Goal: Obtain resource: Download file/media

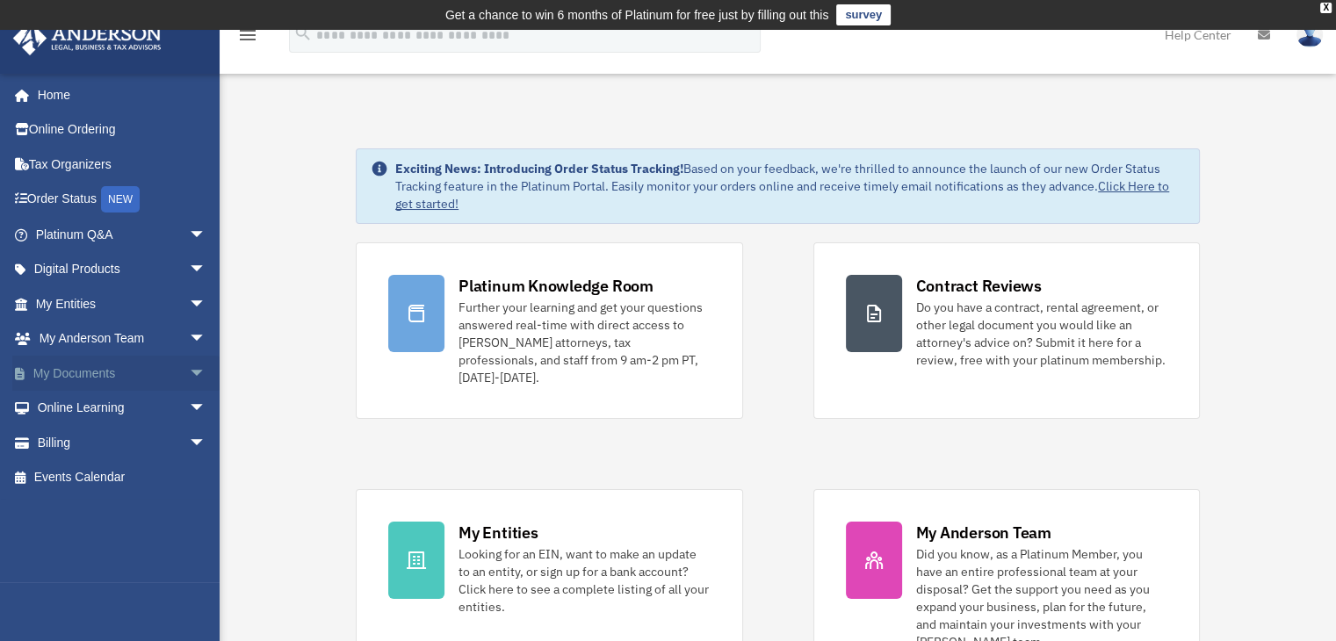
click at [74, 370] on link "My Documents arrow_drop_down" at bounding box center [122, 373] width 221 height 35
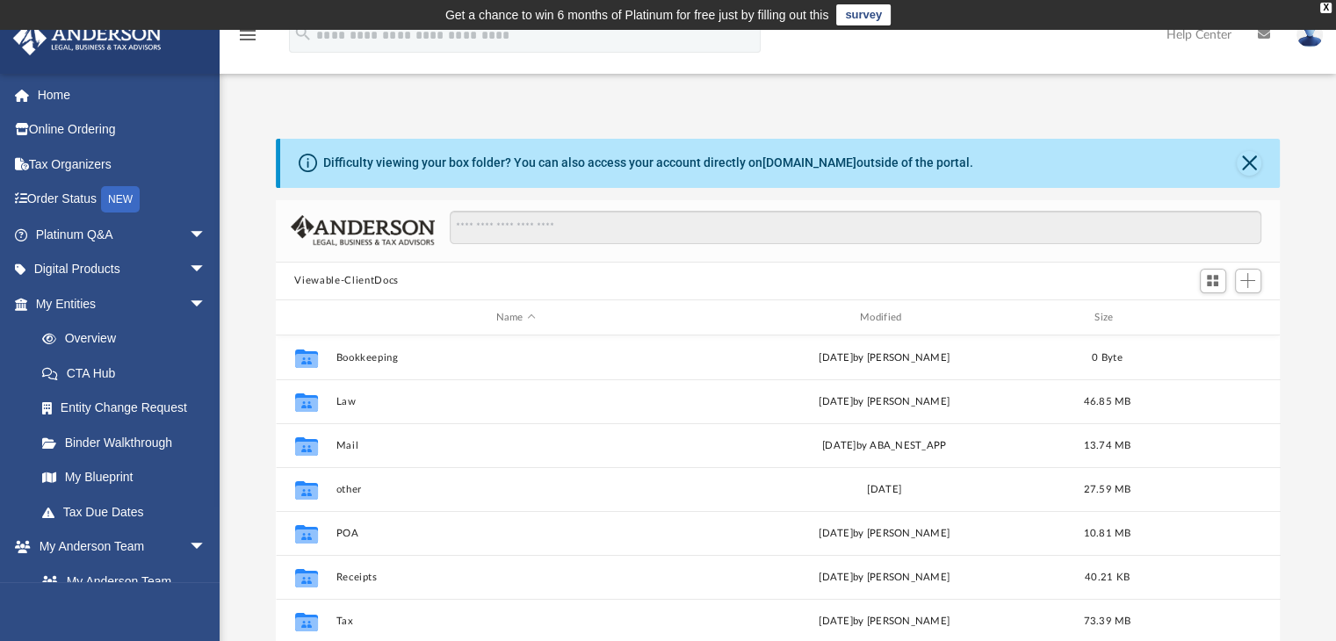
scroll to position [386, 991]
click at [876, 317] on div "Modified" at bounding box center [884, 318] width 361 height 16
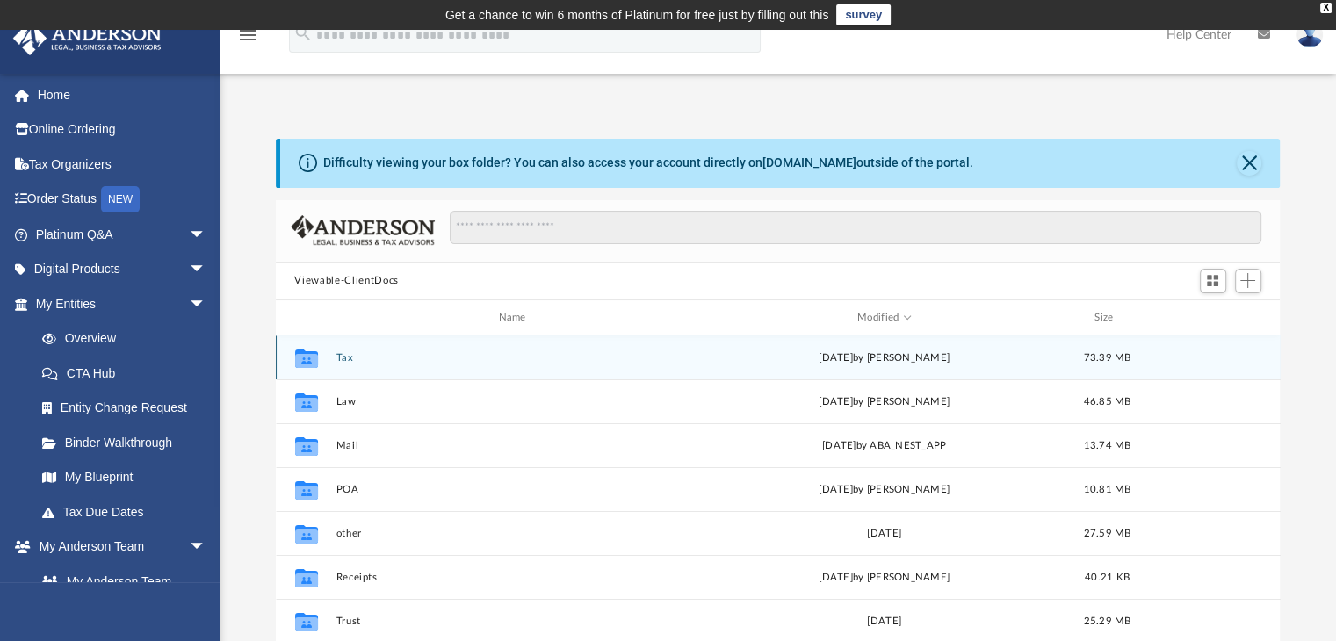
click at [346, 359] on button "Tax" at bounding box center [516, 357] width 360 height 11
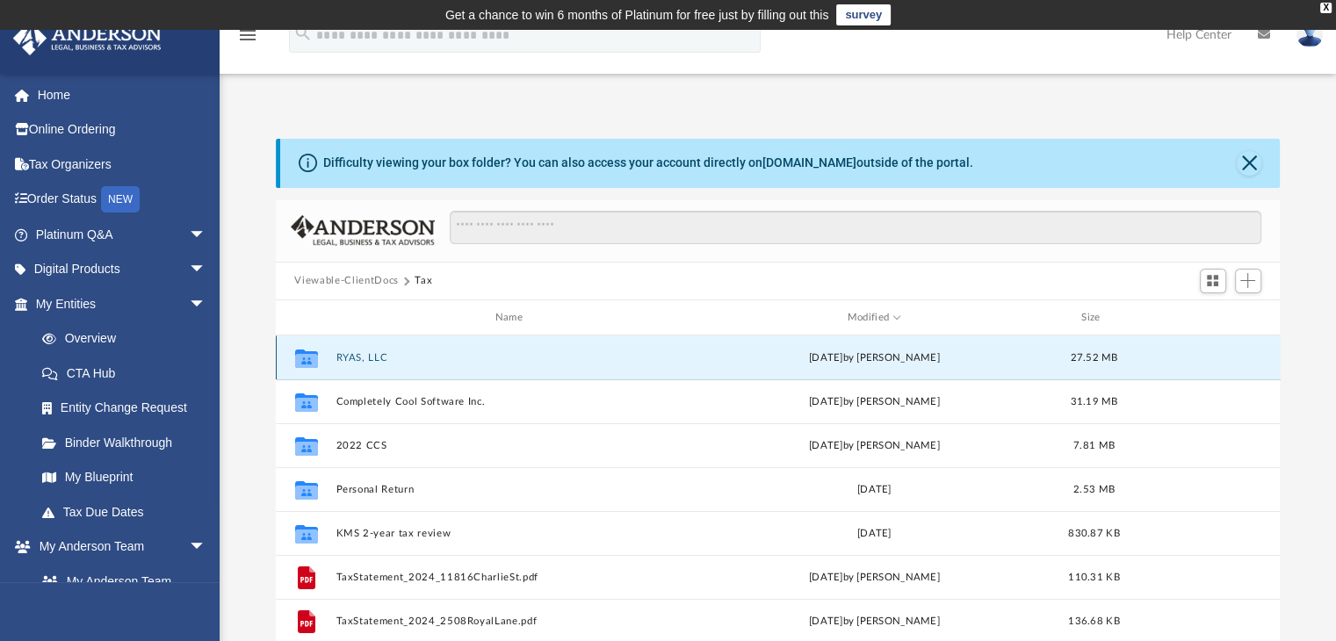
click at [347, 359] on button "RYAS, LLC" at bounding box center [513, 357] width 354 height 11
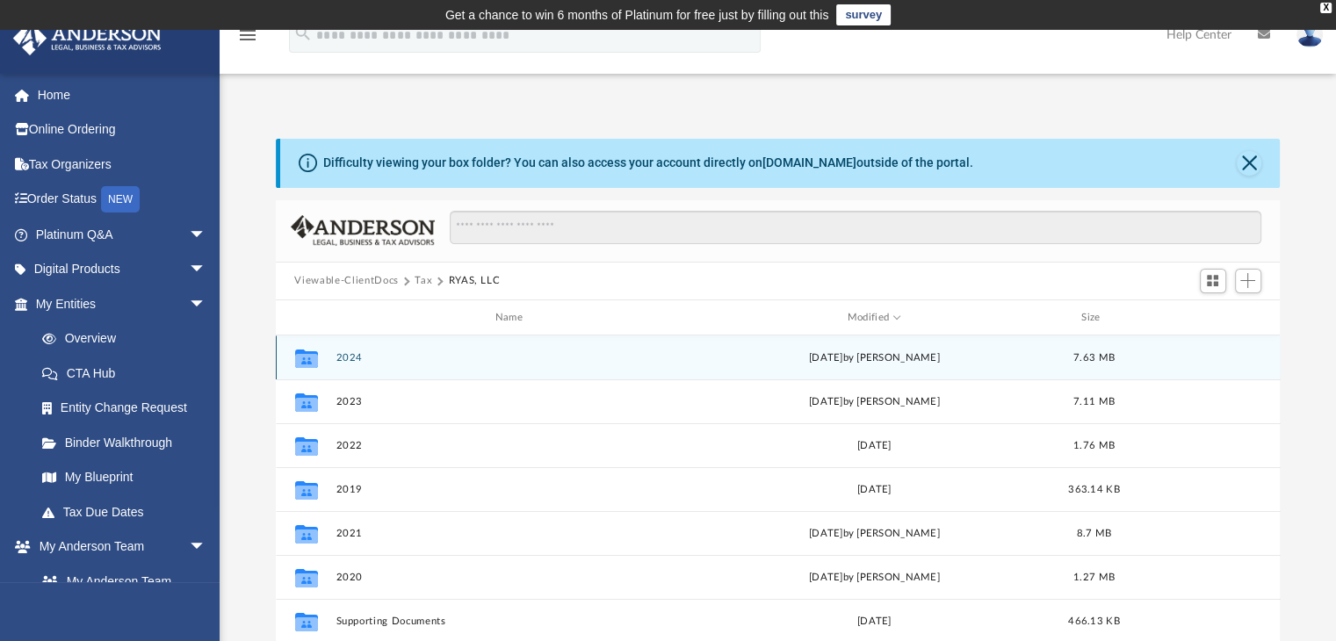
click at [347, 359] on button "2024" at bounding box center [513, 357] width 354 height 11
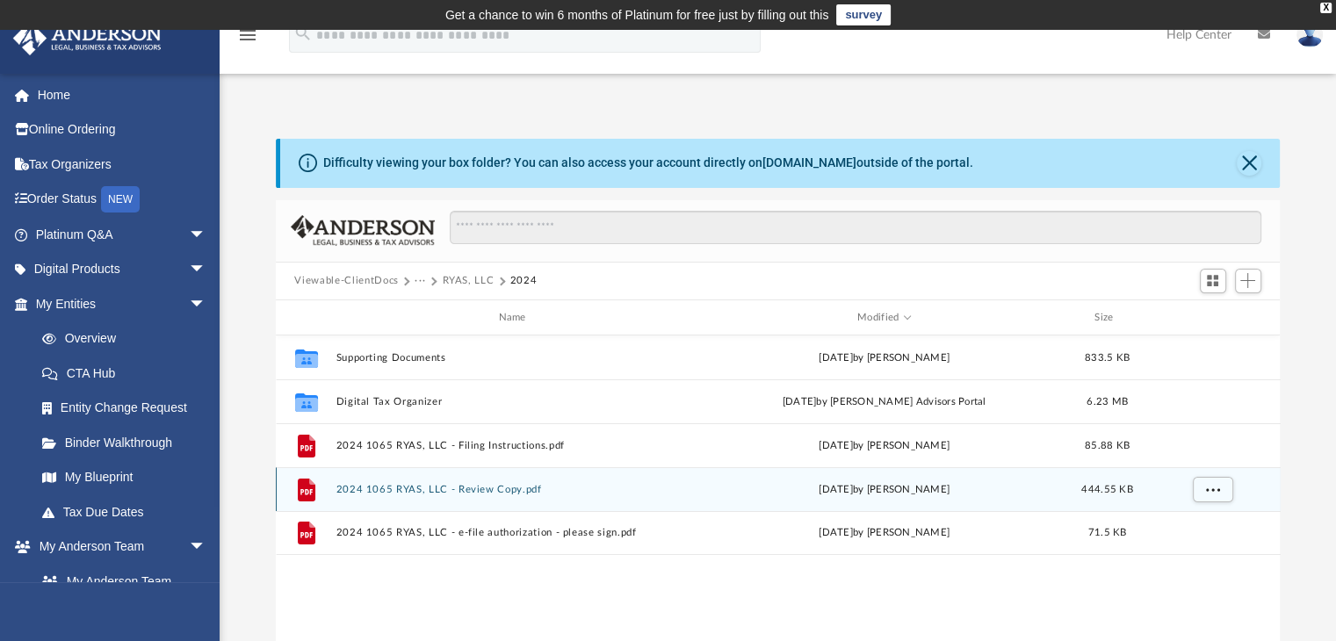
click at [401, 486] on button "2024 1065 RYAS, LLC - Review Copy.pdf" at bounding box center [516, 489] width 360 height 11
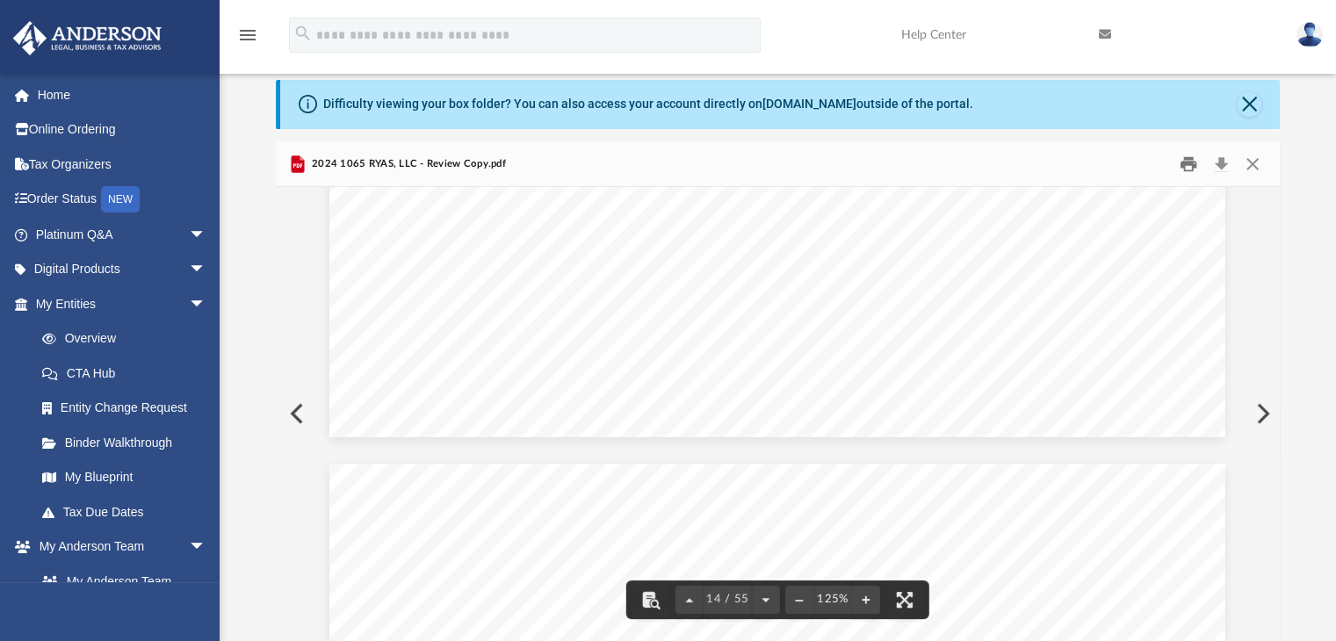
click at [1189, 166] on button "Print" at bounding box center [1188, 163] width 35 height 27
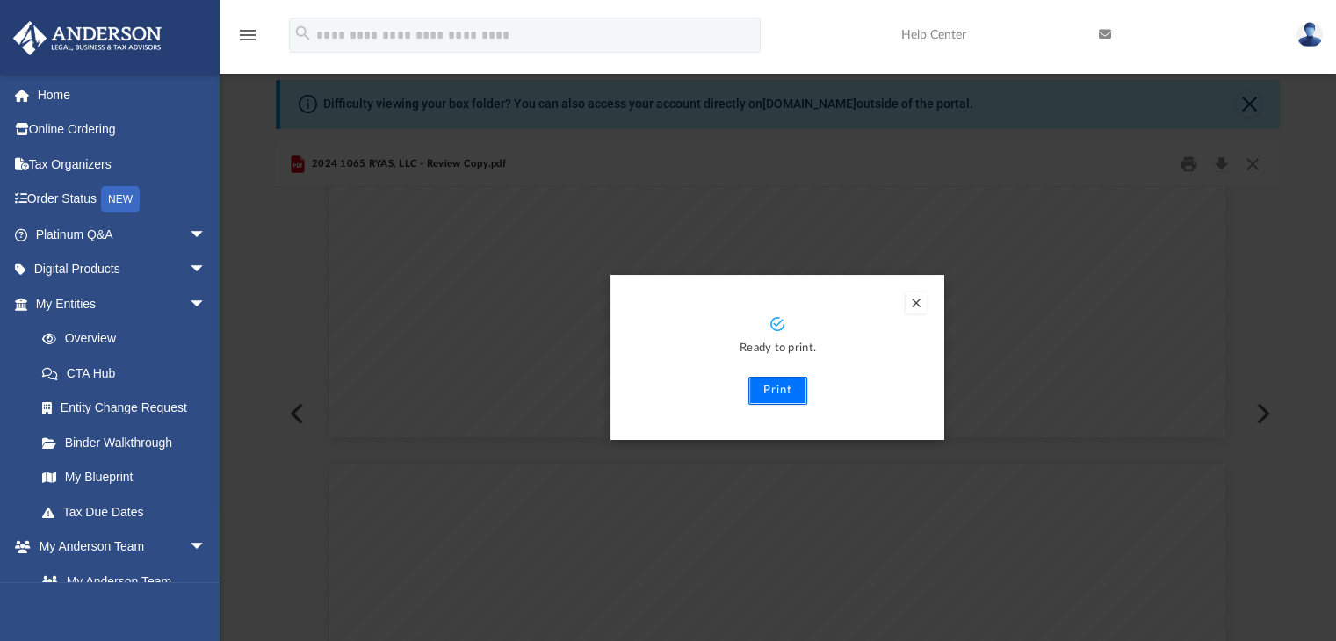
click at [779, 388] on button "Print" at bounding box center [778, 391] width 59 height 28
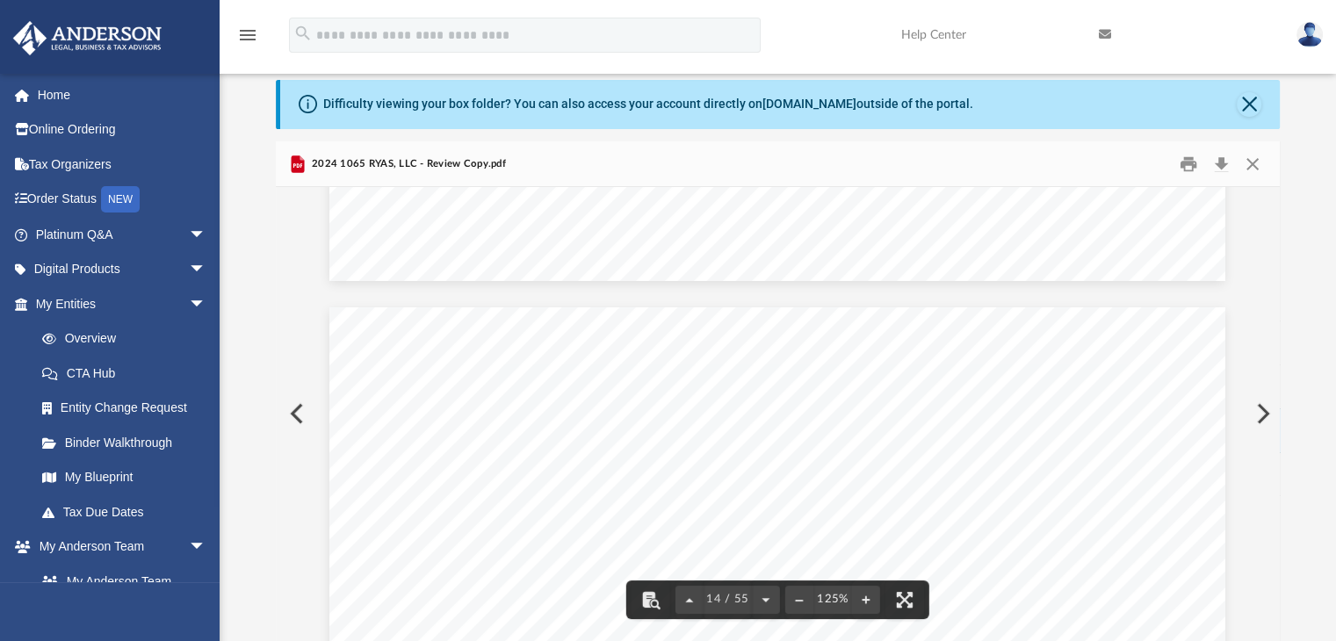
scroll to position [15201, 0]
